Goal: Information Seeking & Learning: Compare options

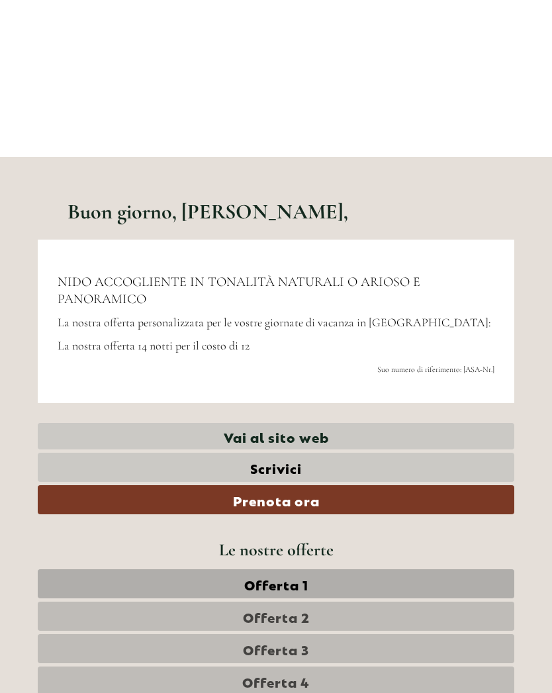
scroll to position [136, 0]
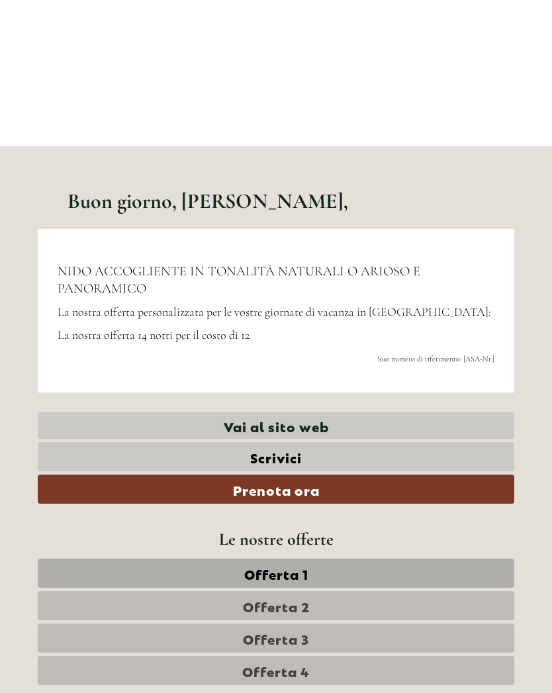
click at [323, 574] on link "Offerta 1" at bounding box center [276, 573] width 477 height 29
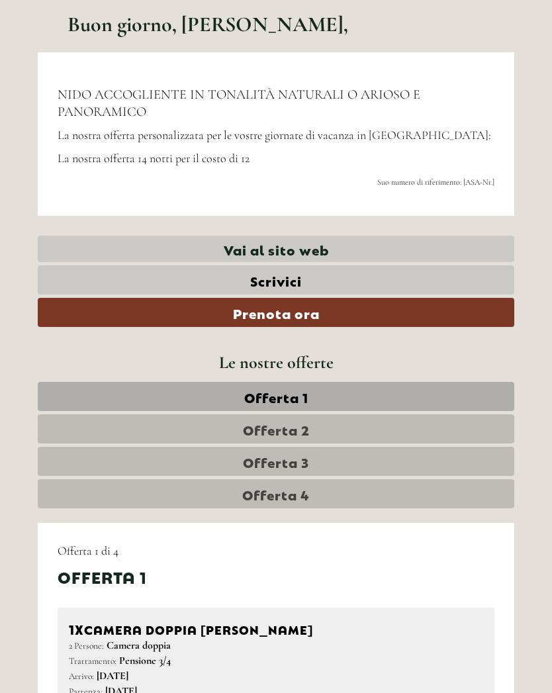
scroll to position [312, 0]
click at [306, 426] on span "Offerta 2" at bounding box center [276, 429] width 67 height 19
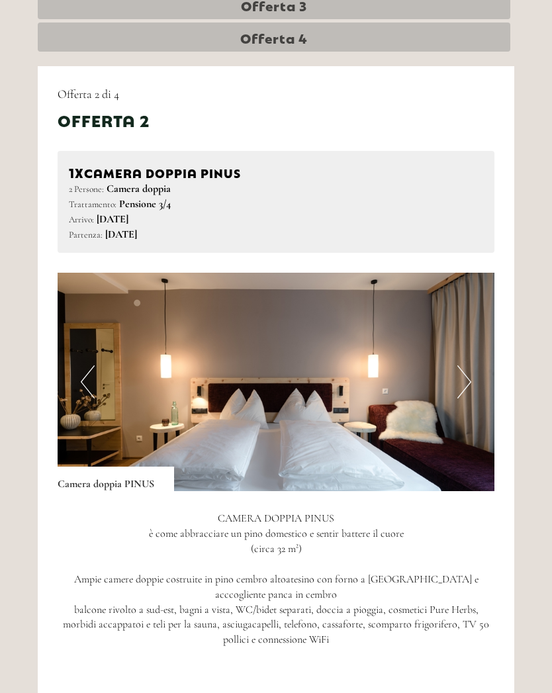
scroll to position [764, 0]
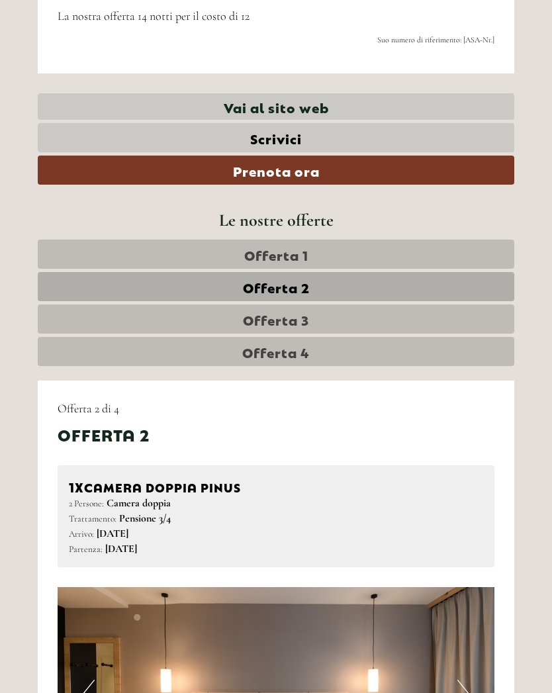
click at [293, 320] on span "Offerta 3" at bounding box center [276, 319] width 66 height 19
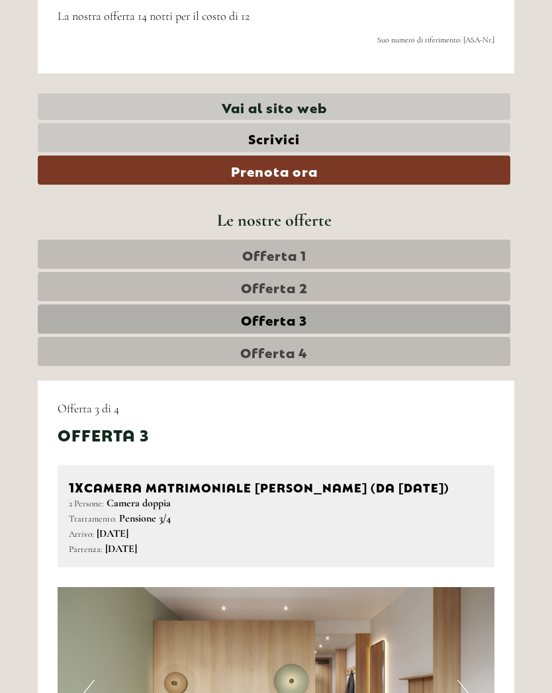
scroll to position [692, 0]
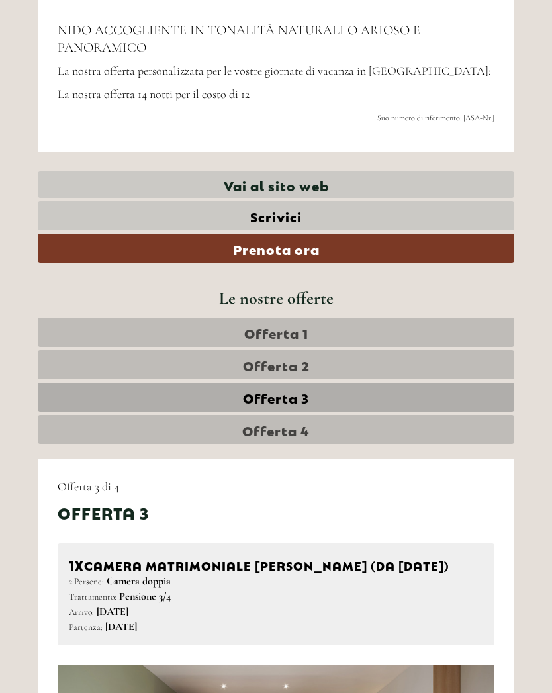
click at [310, 427] on link "Offerta 4" at bounding box center [276, 429] width 477 height 29
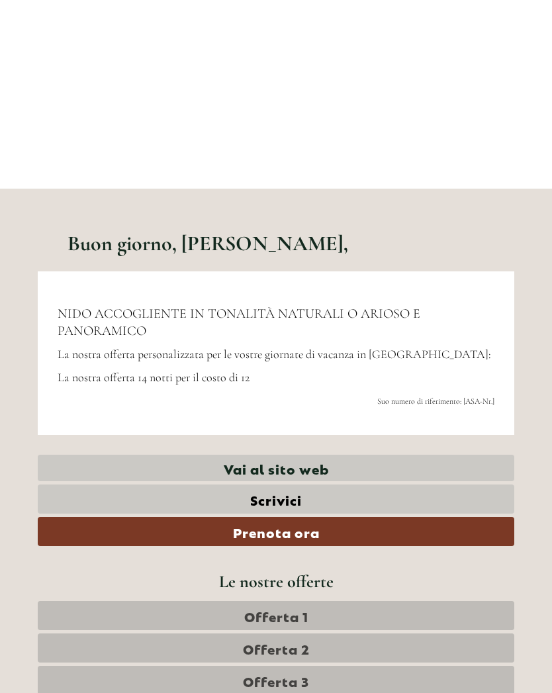
scroll to position [57, 0]
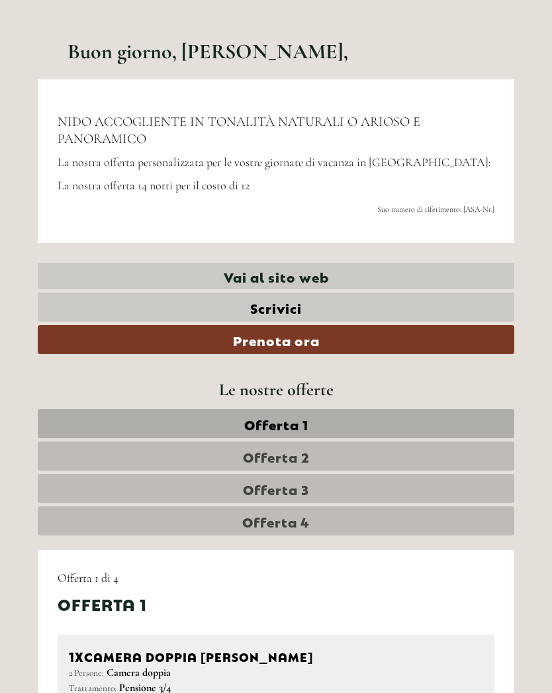
click at [316, 524] on link "Offerta 4" at bounding box center [276, 520] width 477 height 29
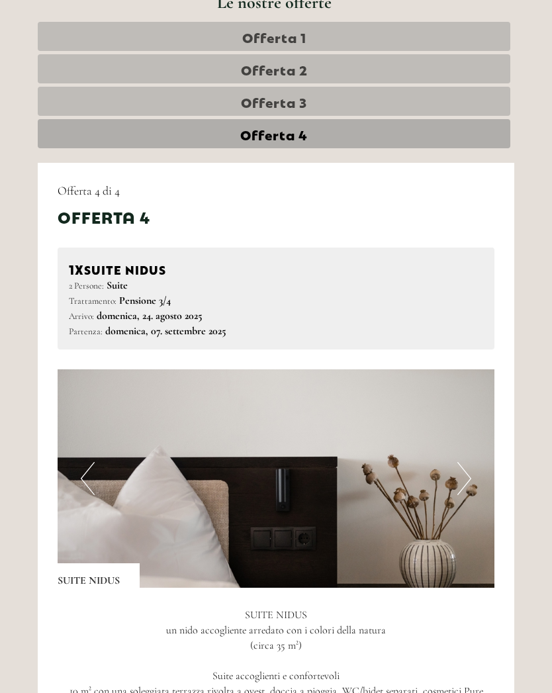
scroll to position [667, 0]
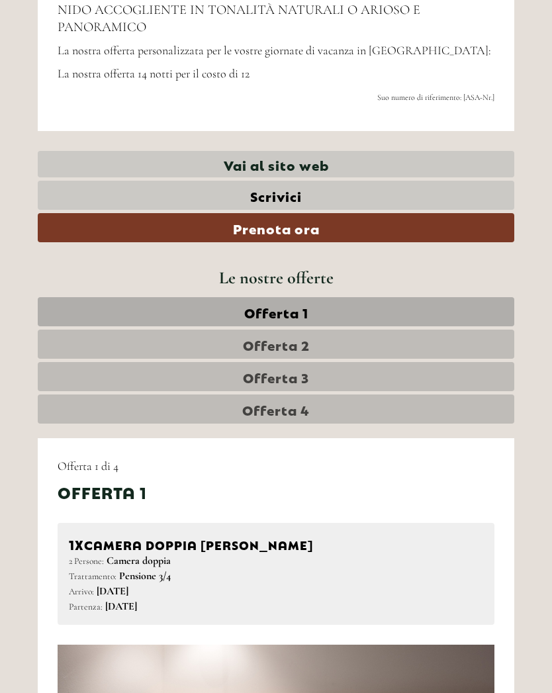
click at [273, 315] on span "Offerta 1" at bounding box center [276, 311] width 64 height 19
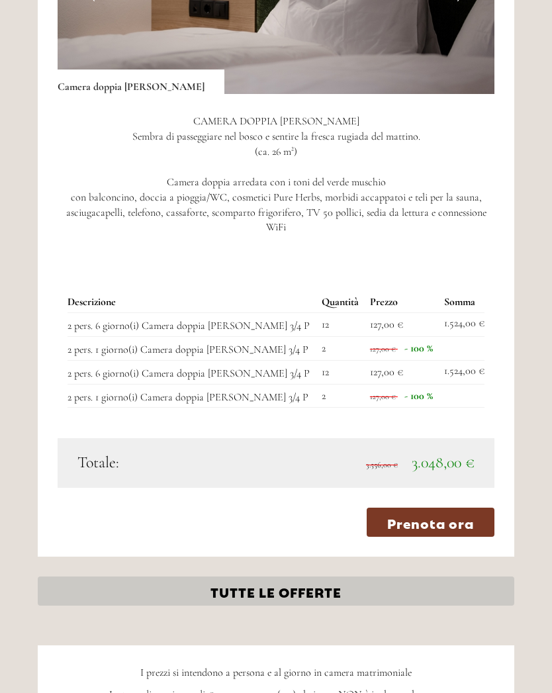
scroll to position [1227, 0]
